Goal: Transaction & Acquisition: Download file/media

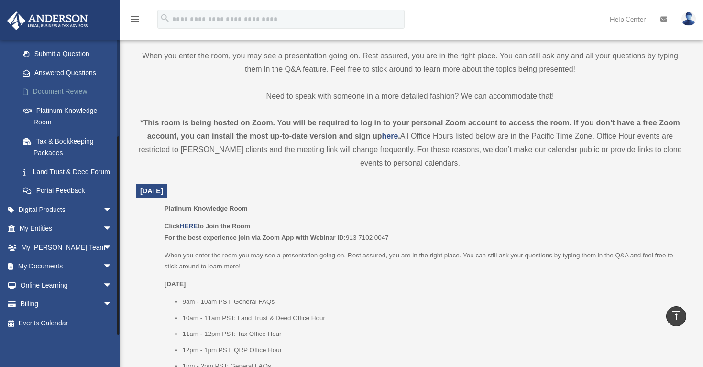
scroll to position [270, 0]
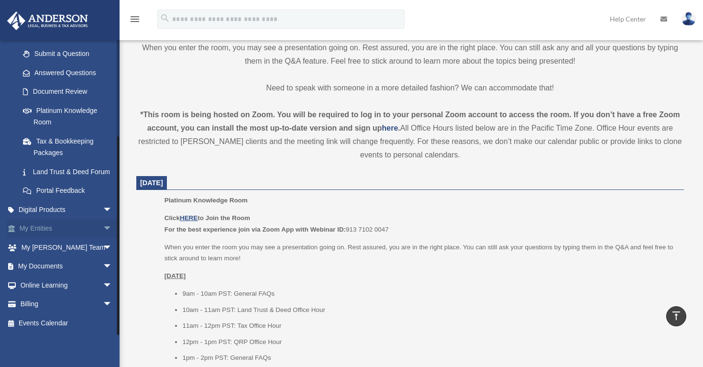
click at [57, 230] on link "My Entities arrow_drop_down" at bounding box center [67, 228] width 120 height 19
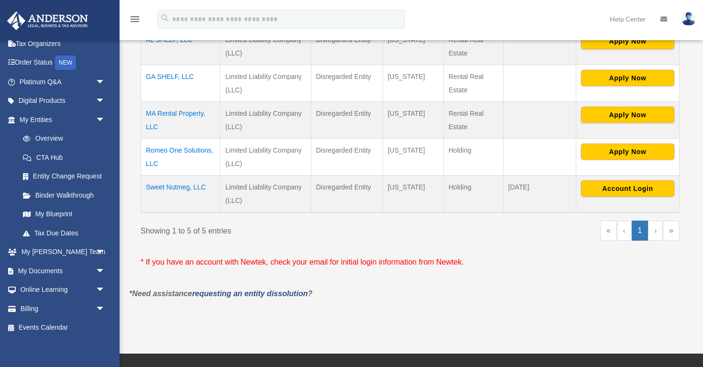
scroll to position [255, 0]
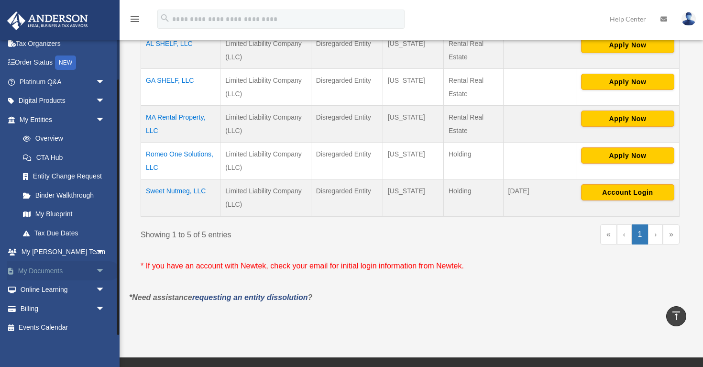
click at [99, 267] on span "arrow_drop_down" at bounding box center [105, 271] width 19 height 20
click at [59, 291] on link "Box" at bounding box center [66, 289] width 106 height 19
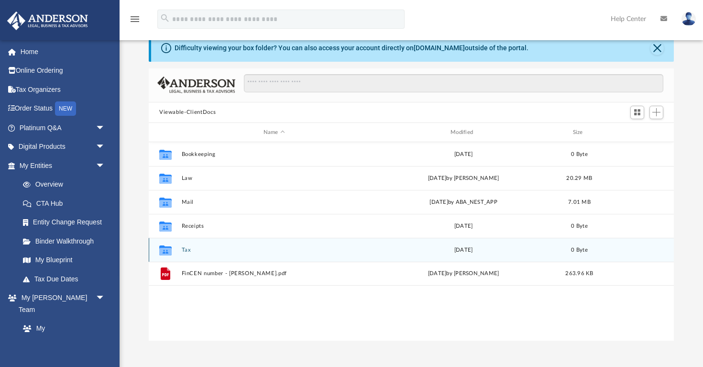
scroll to position [40, 0]
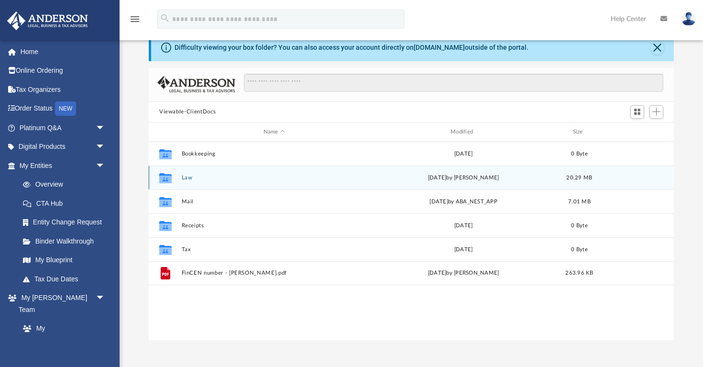
click at [152, 176] on div "Collaborated Folder Law [DATE] by [PERSON_NAME] 20.29 MB" at bounding box center [411, 177] width 525 height 24
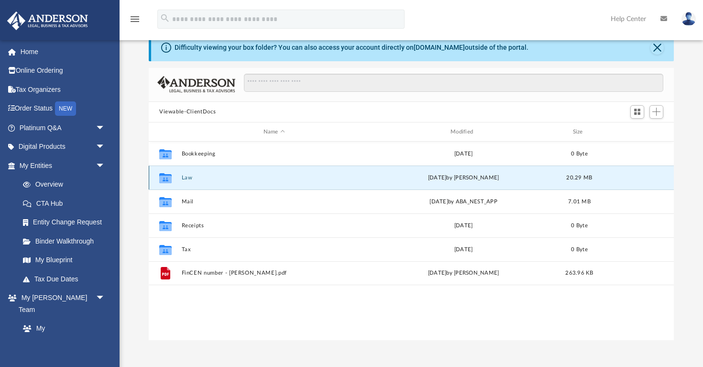
click at [175, 179] on div "Collaborated Folder" at bounding box center [165, 177] width 24 height 15
click at [279, 178] on button "Law" at bounding box center [274, 178] width 185 height 6
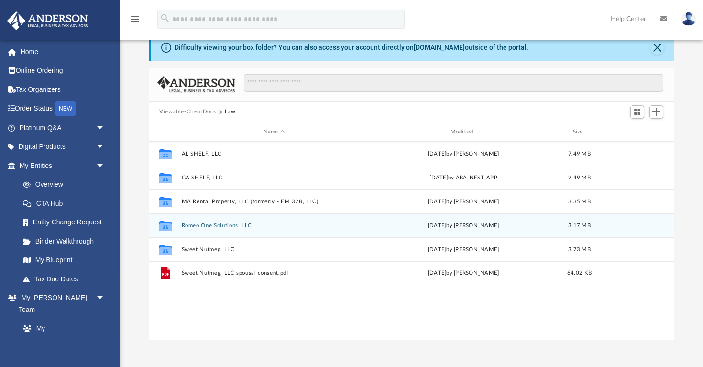
click at [205, 226] on button "Romeo One Solutions, LLC" at bounding box center [274, 225] width 185 height 6
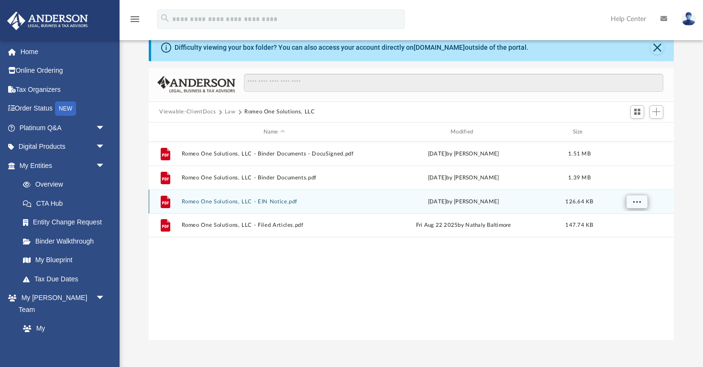
click at [634, 201] on span "More options" at bounding box center [637, 201] width 8 height 5
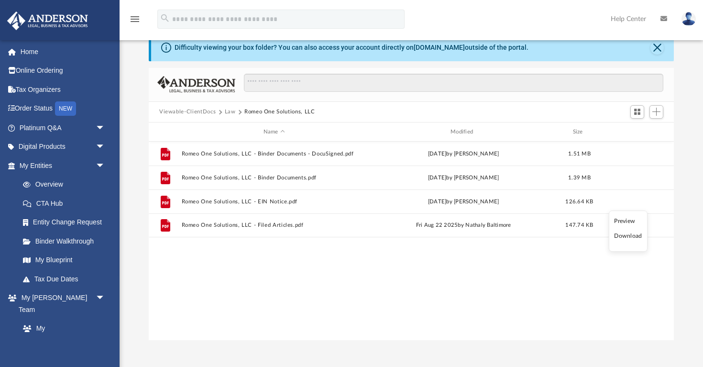
click at [624, 238] on li "Download" at bounding box center [628, 236] width 28 height 10
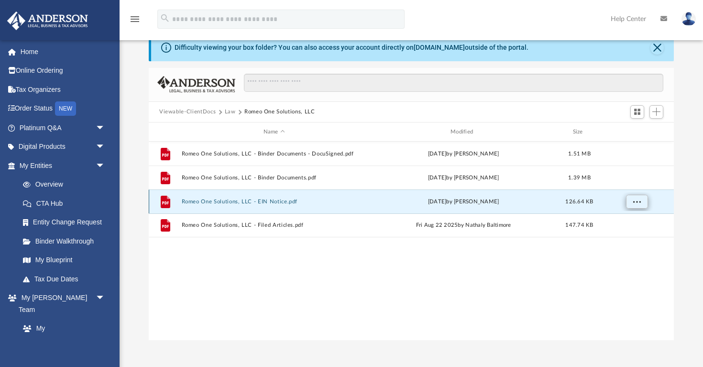
click at [635, 202] on span "More options" at bounding box center [637, 201] width 8 height 5
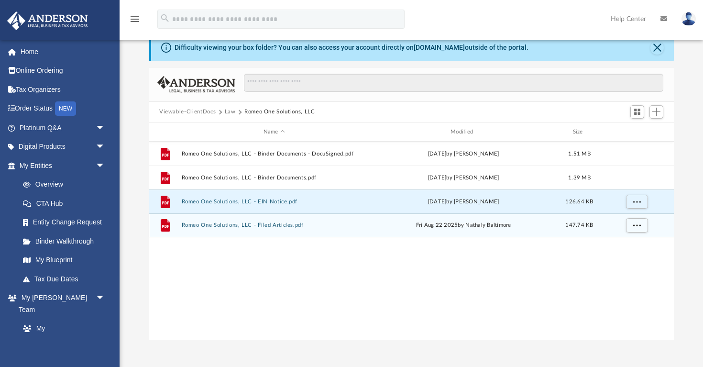
click at [236, 225] on button "Romeo One Solutions, LLC - Filed Articles.pdf" at bounding box center [274, 225] width 185 height 6
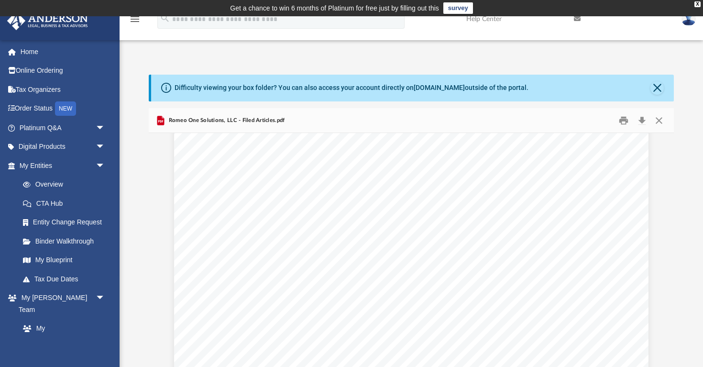
scroll to position [1017, 0]
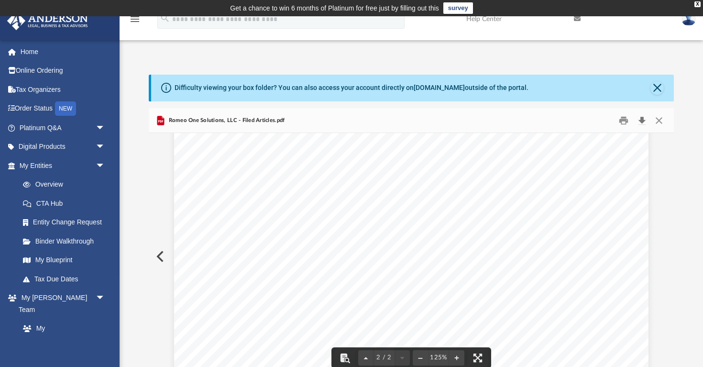
click at [639, 120] on button "Download" at bounding box center [641, 120] width 17 height 15
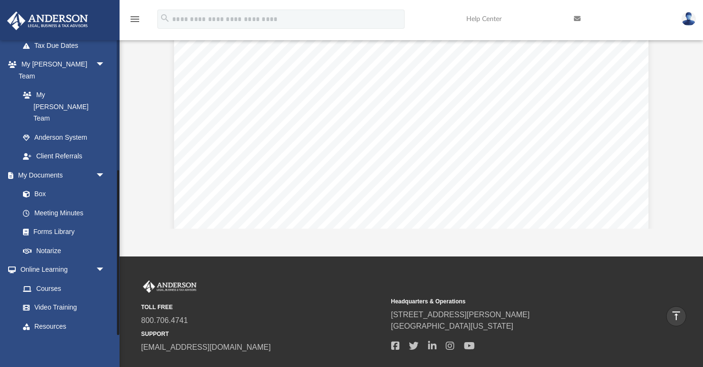
scroll to position [232, 0]
